Goal: Task Accomplishment & Management: Use online tool/utility

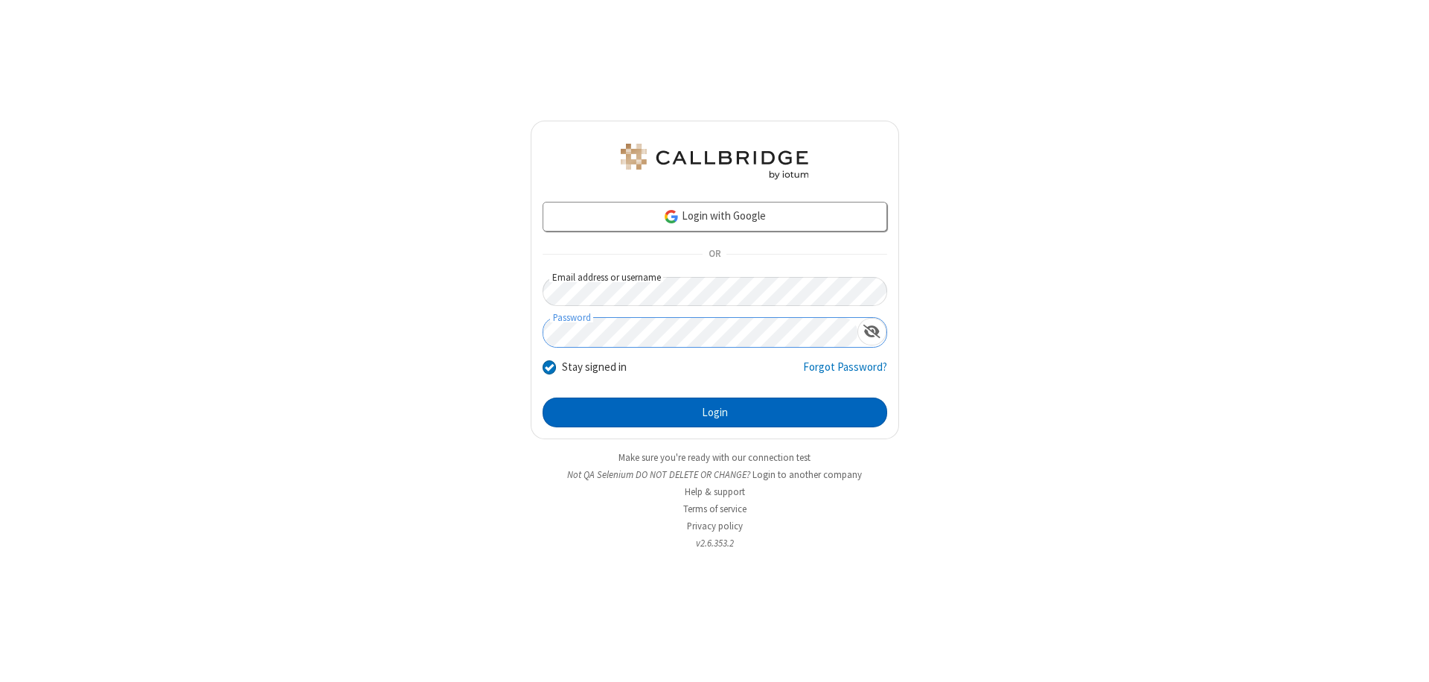
click at [715, 412] on button "Login" at bounding box center [715, 412] width 345 height 30
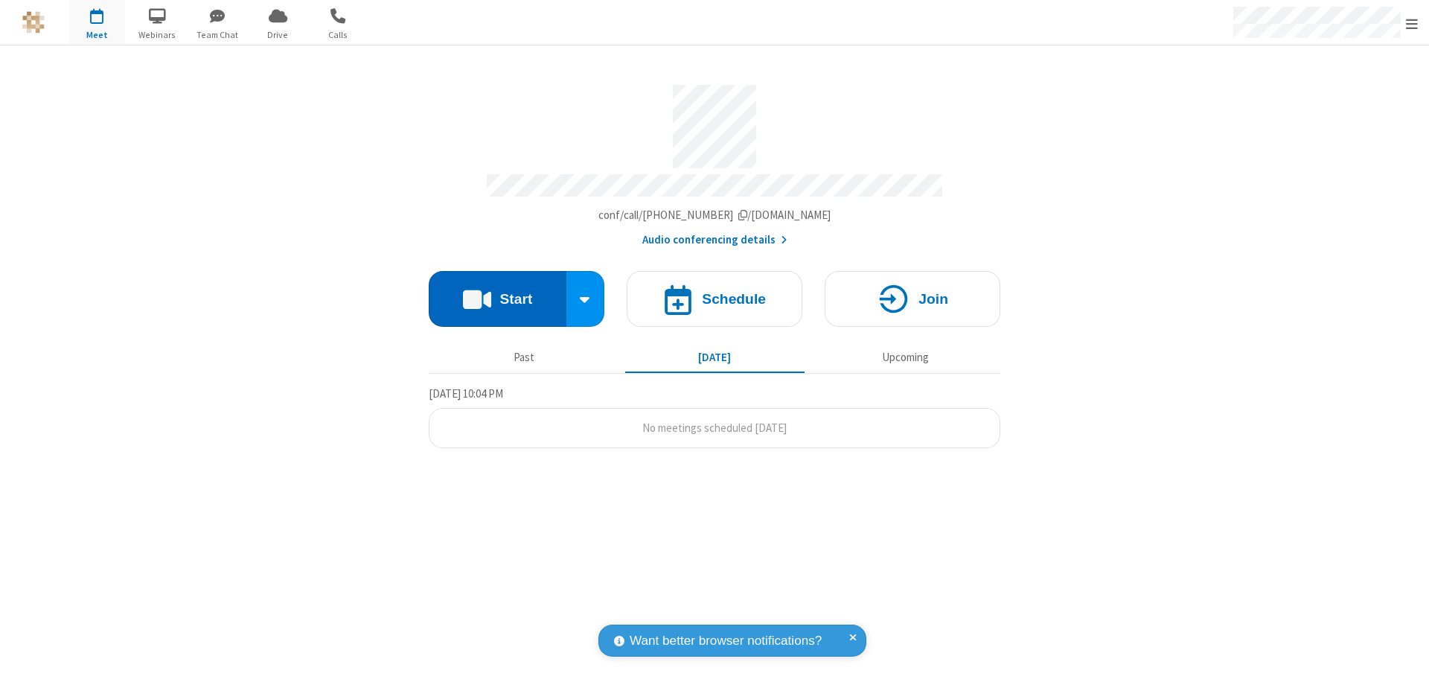
click at [497, 292] on button "Start" at bounding box center [498, 299] width 138 height 56
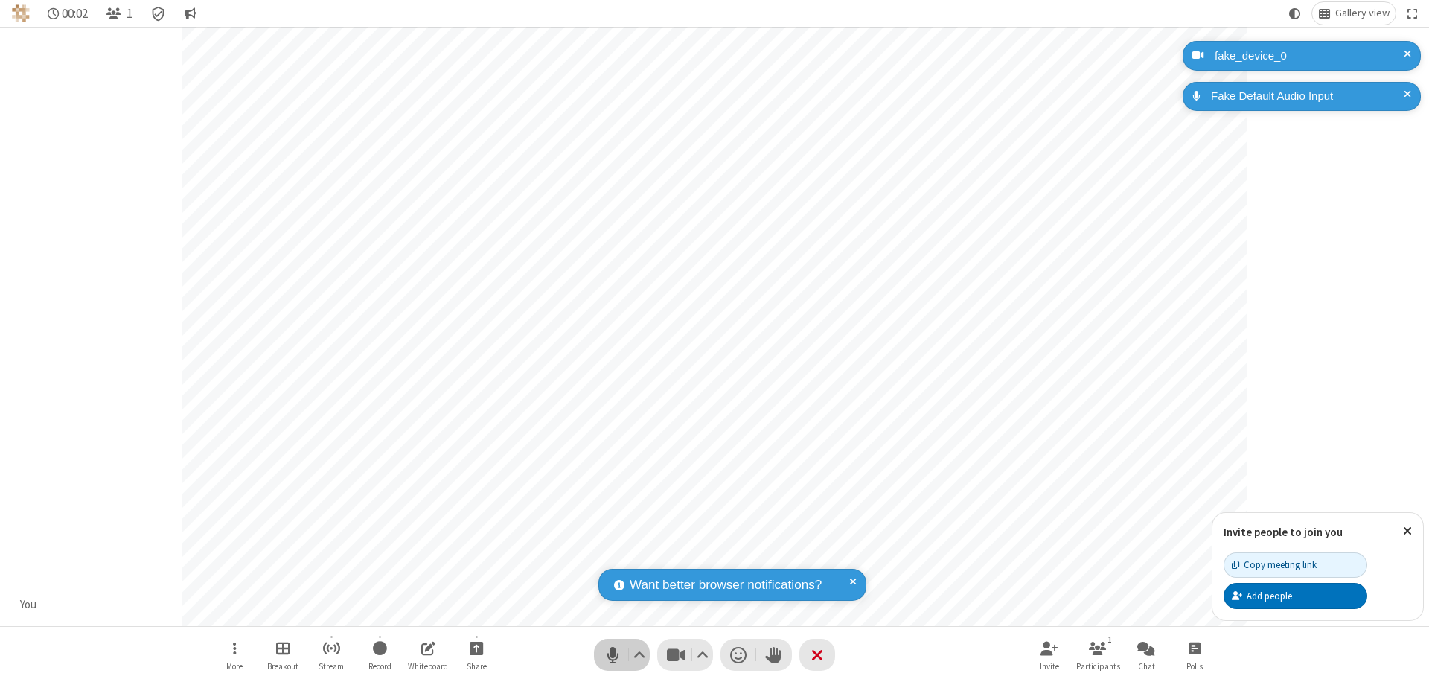
click at [613, 654] on span "Mute (⌘+Shift+A)" at bounding box center [612, 655] width 22 height 22
click at [613, 654] on span "Unmute (⌘+Shift+A)" at bounding box center [612, 655] width 22 height 22
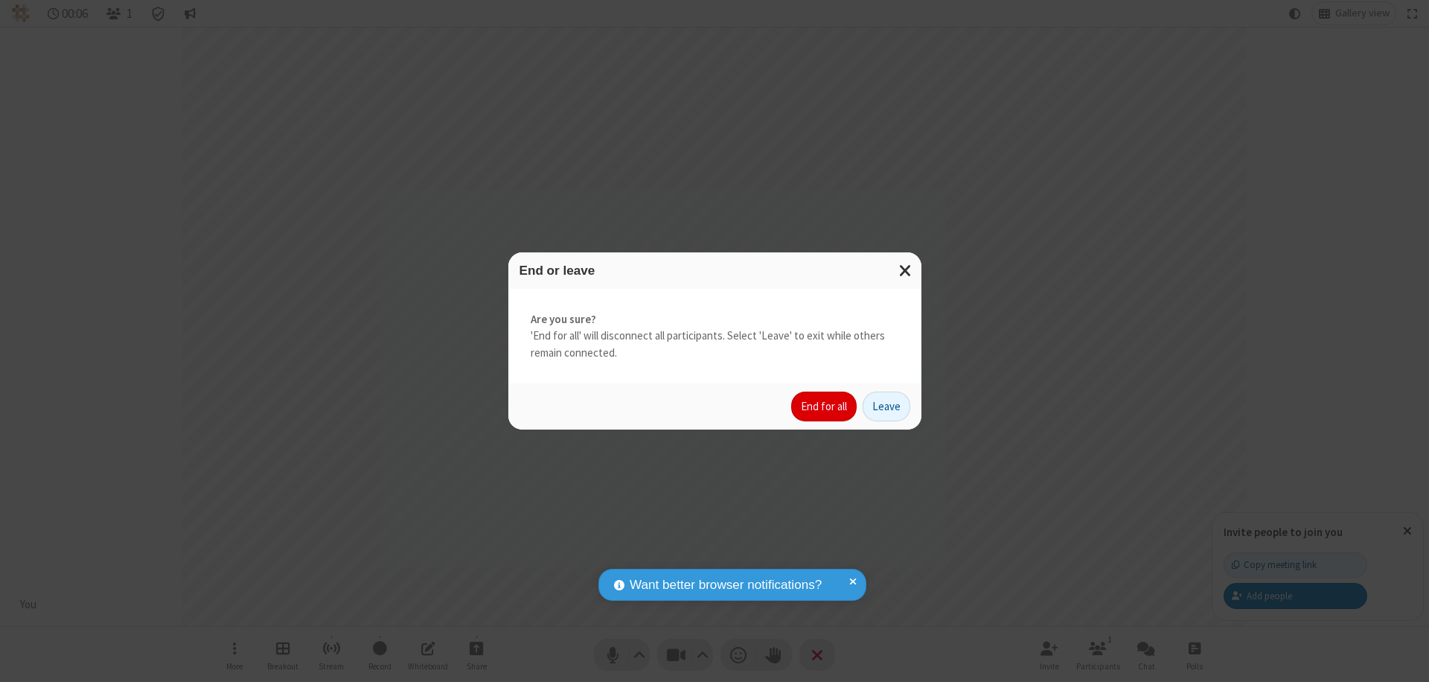
click at [825, 406] on button "End for all" at bounding box center [824, 407] width 66 height 30
